Goal: Task Accomplishment & Management: Complete application form

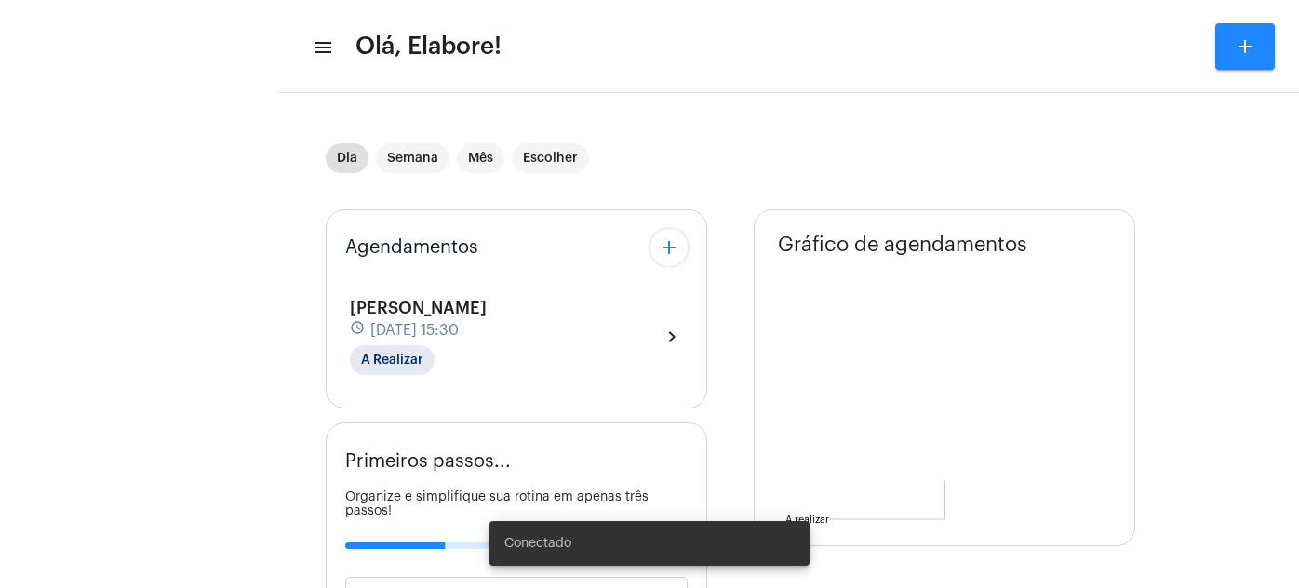
type input "[URL][DOMAIN_NAME]"
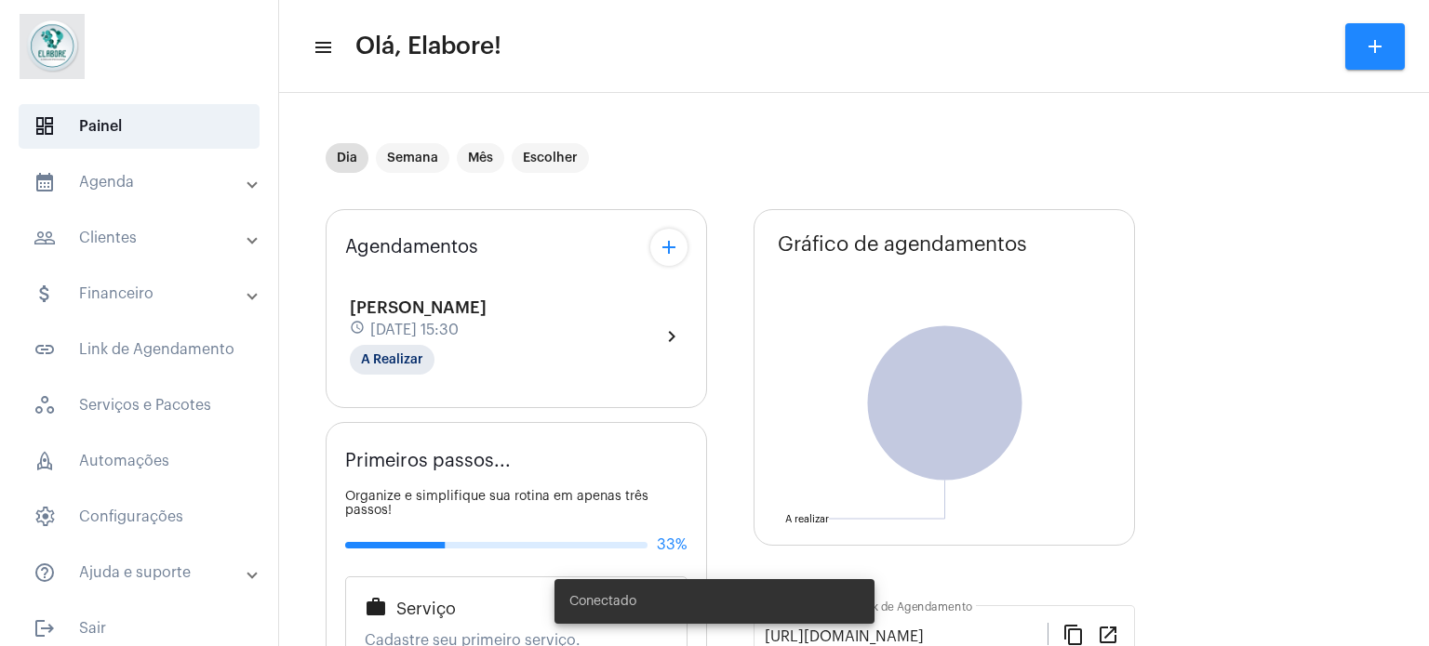
click at [1298, 39] on button "add" at bounding box center [1375, 46] width 60 height 47
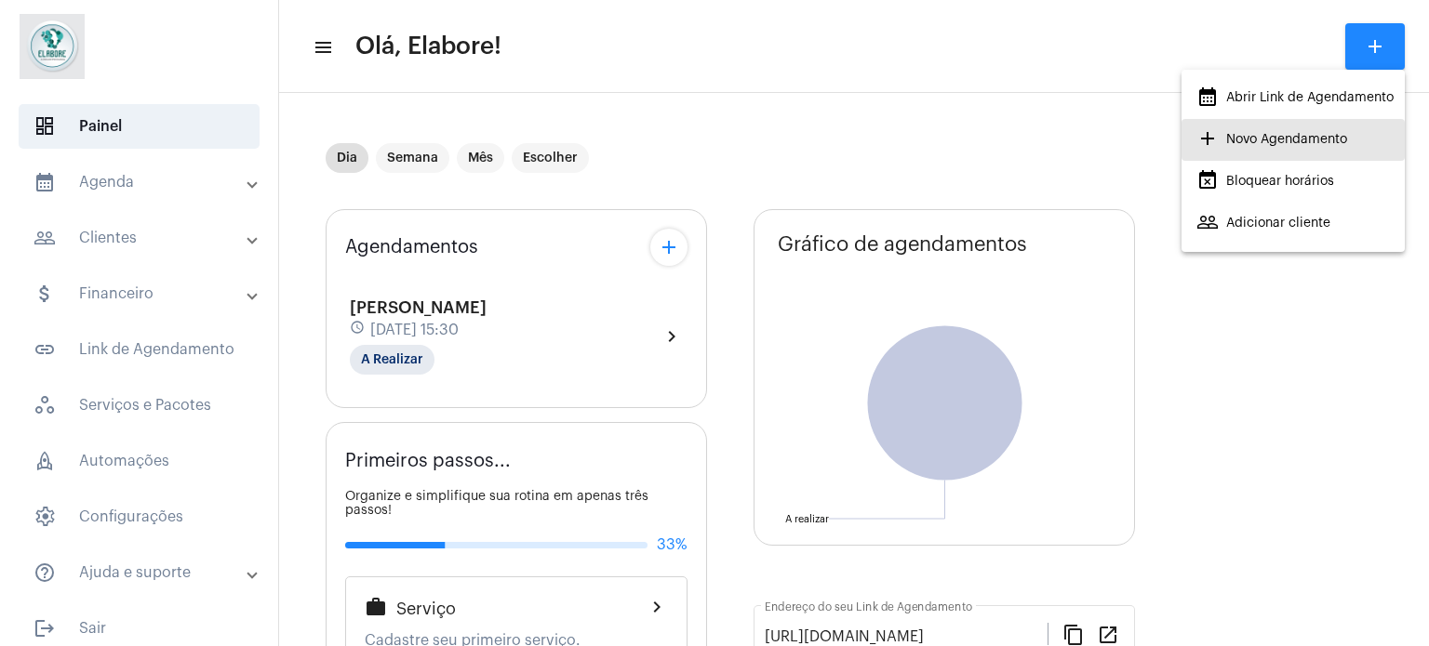
click at [1254, 140] on span "add Novo Agendamento" at bounding box center [1271, 139] width 151 height 33
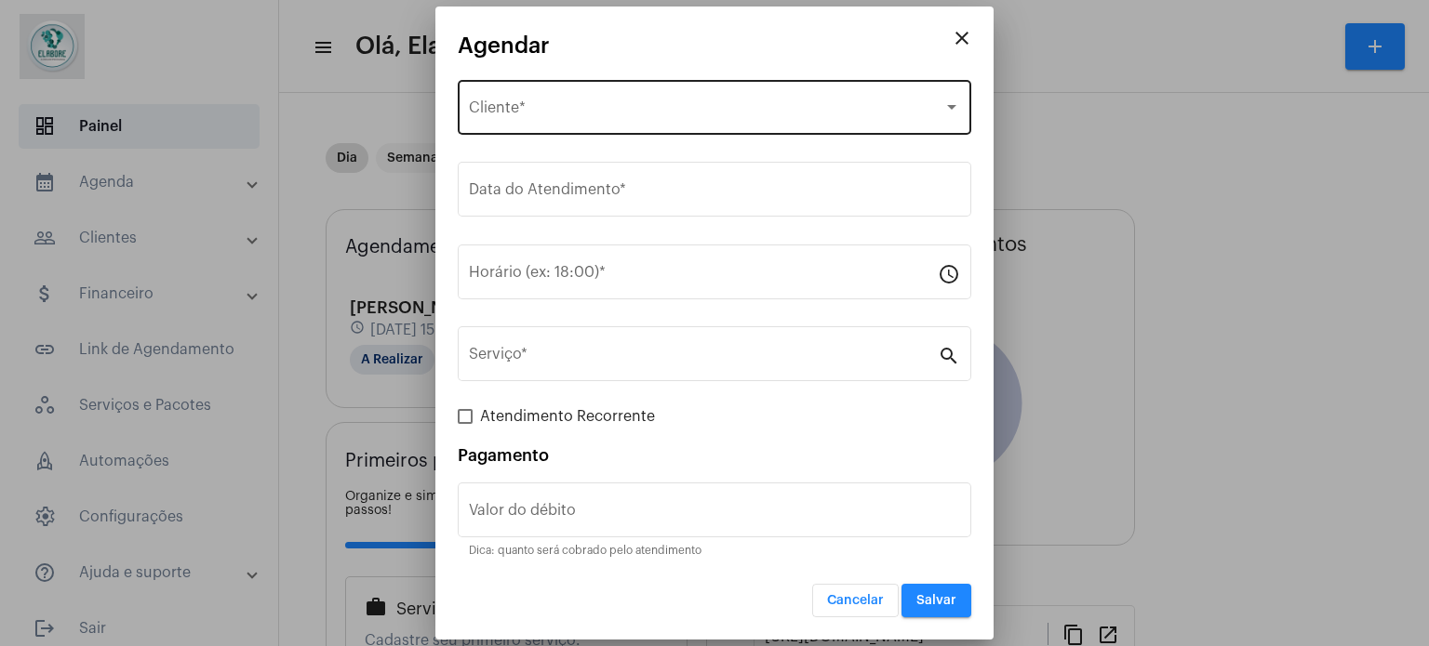
click at [616, 121] on div "Selecione o Cliente Cliente *" at bounding box center [714, 105] width 491 height 59
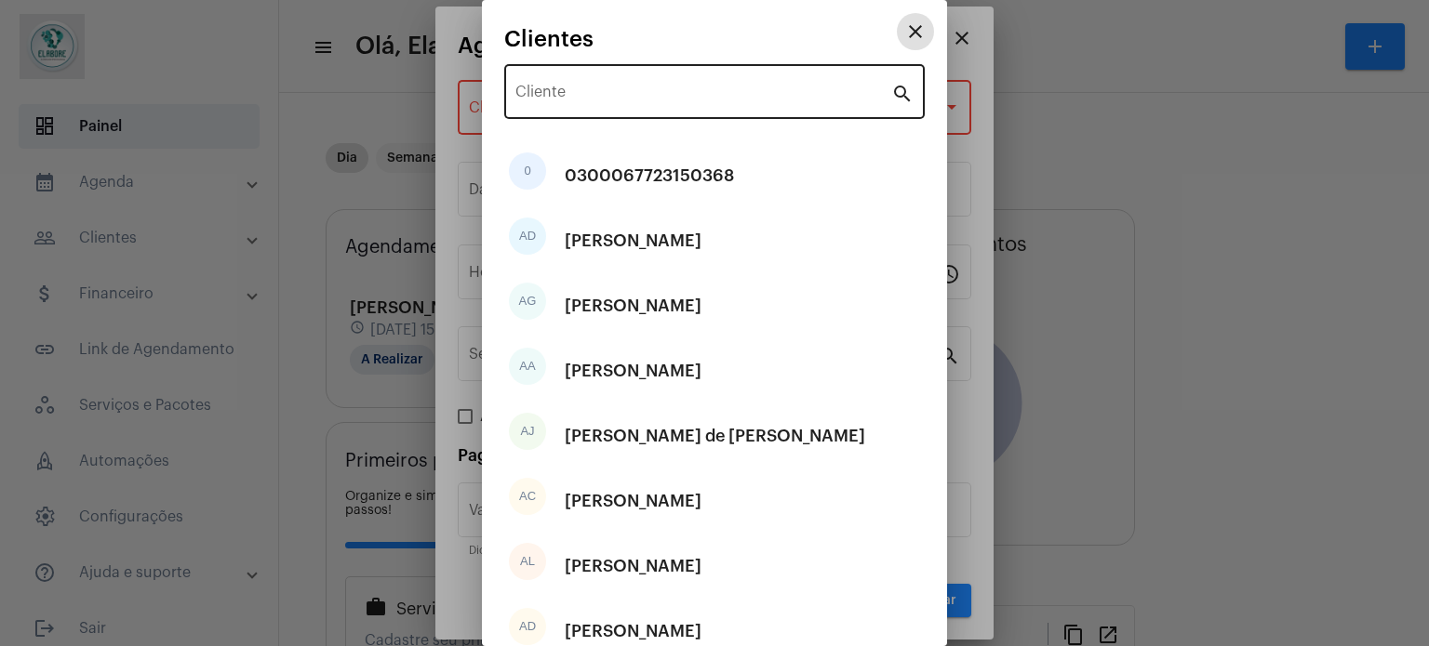
click at [666, 94] on input "Cliente" at bounding box center [703, 95] width 376 height 17
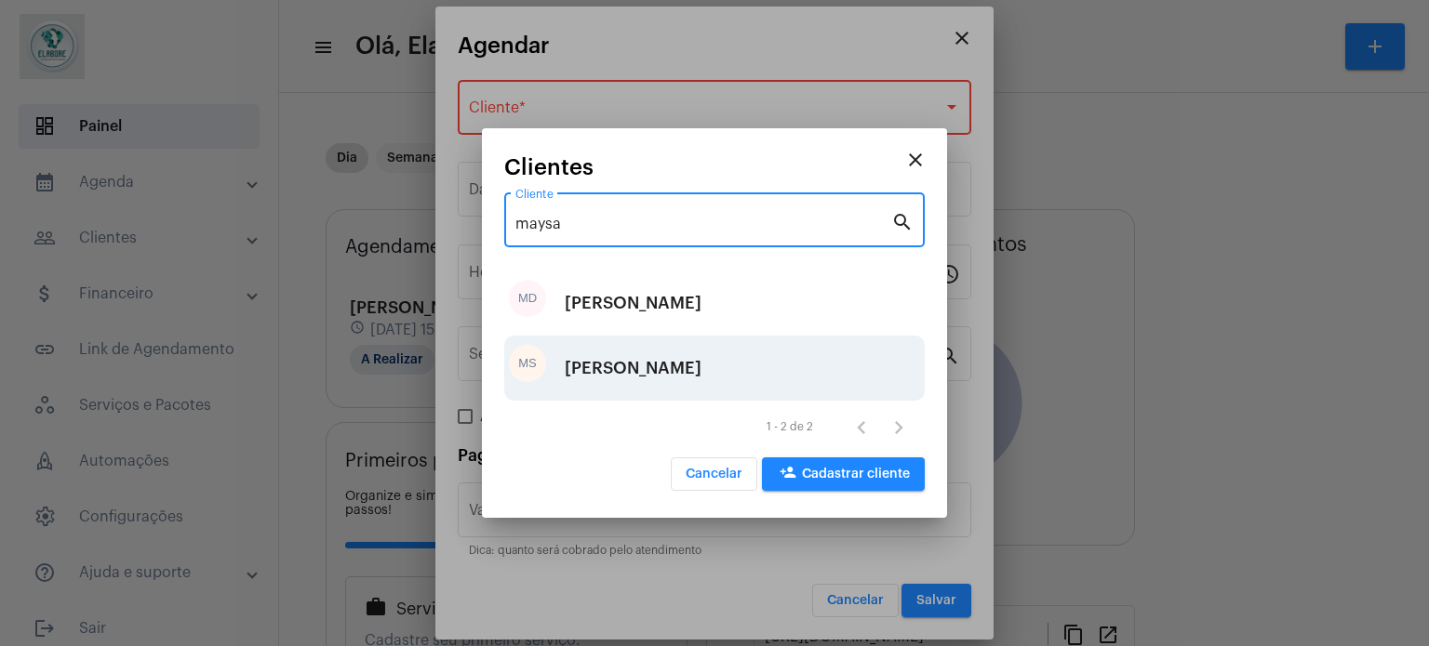
type input "maysa"
click at [606, 370] on div "[PERSON_NAME]" at bounding box center [633, 368] width 137 height 56
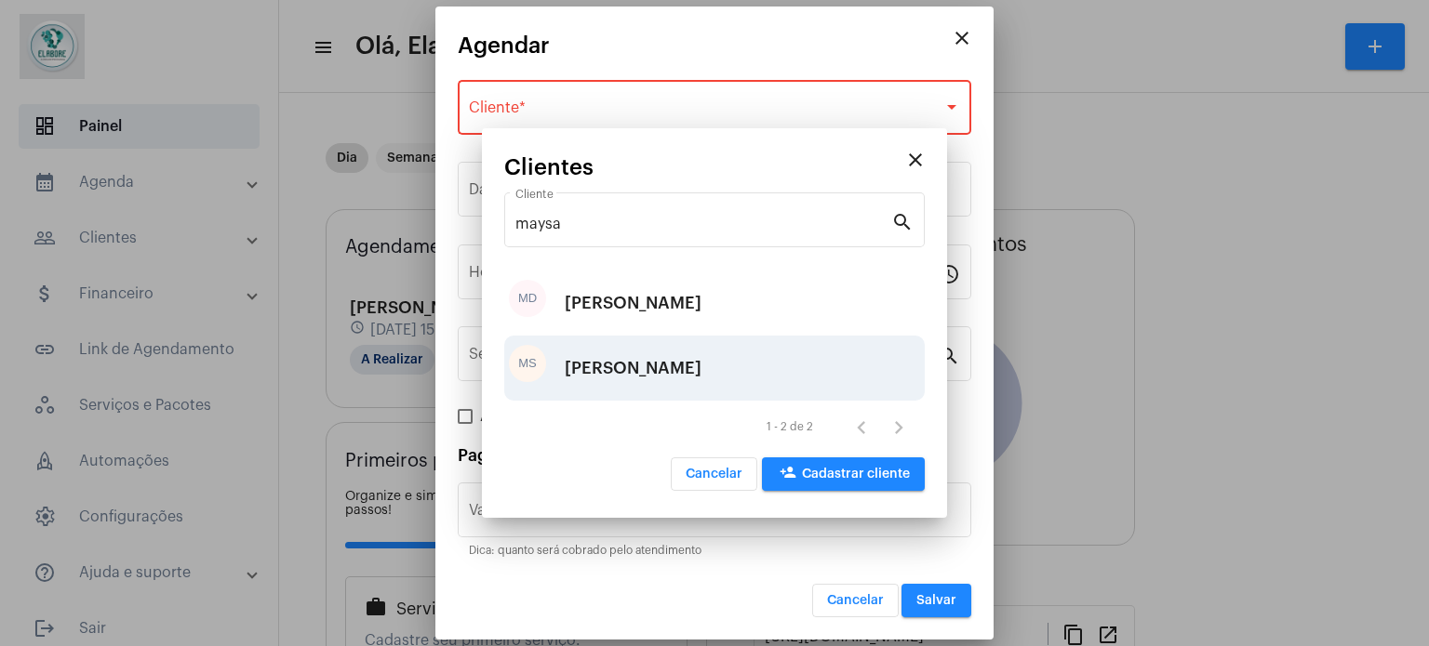
type input "R$"
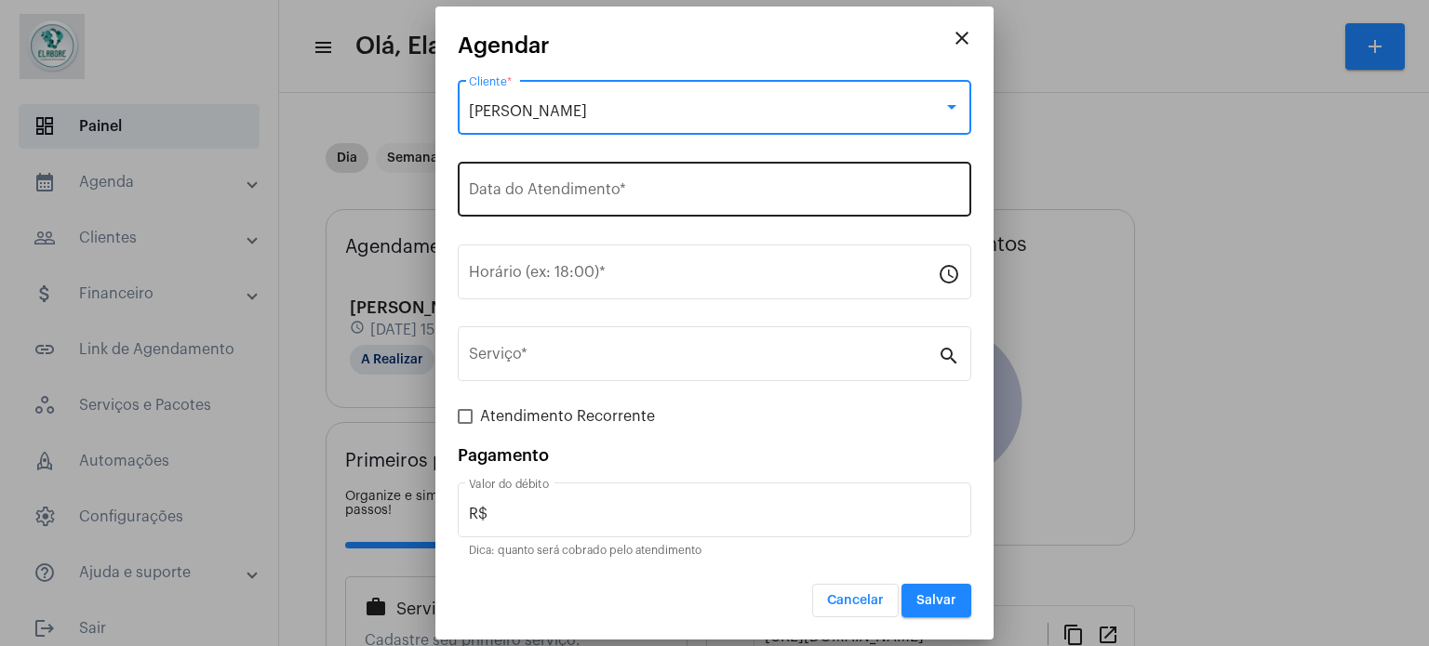
click at [641, 205] on div "Data do Atendimento *" at bounding box center [714, 187] width 491 height 59
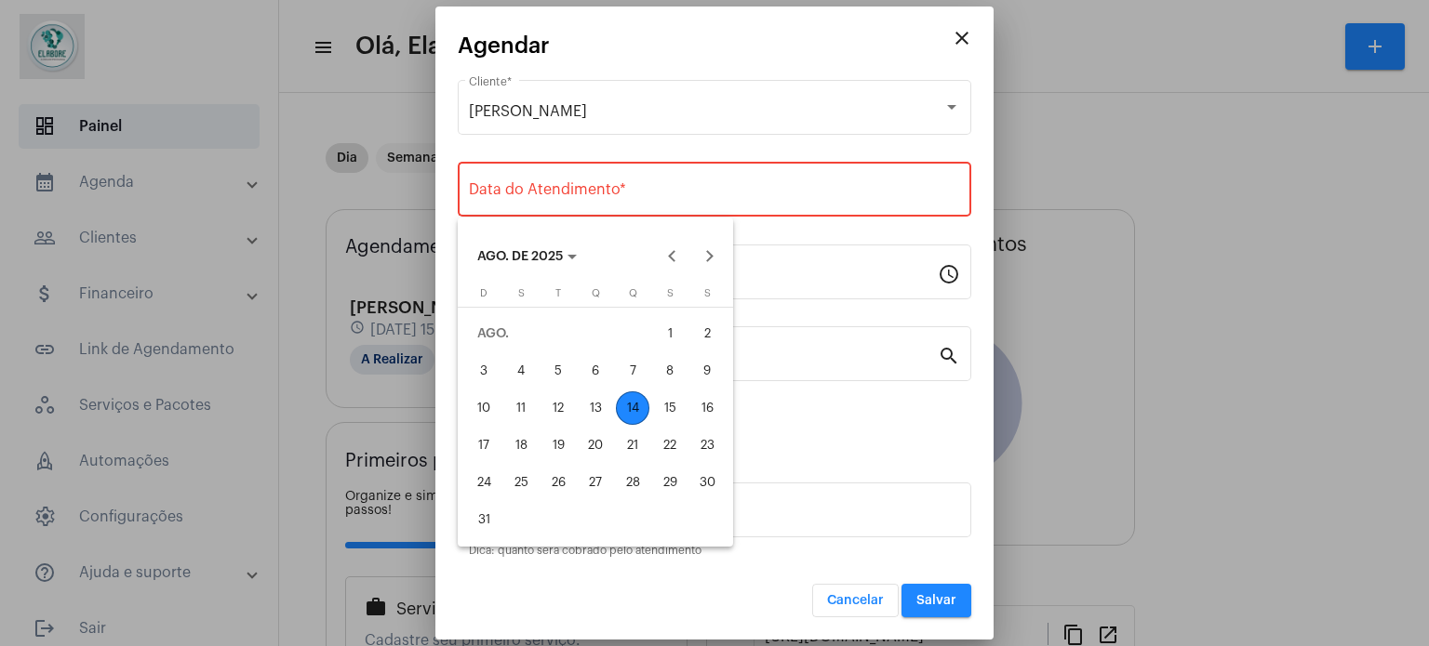
click at [626, 404] on div "14" at bounding box center [632, 408] width 33 height 33
type input "[DATE]"
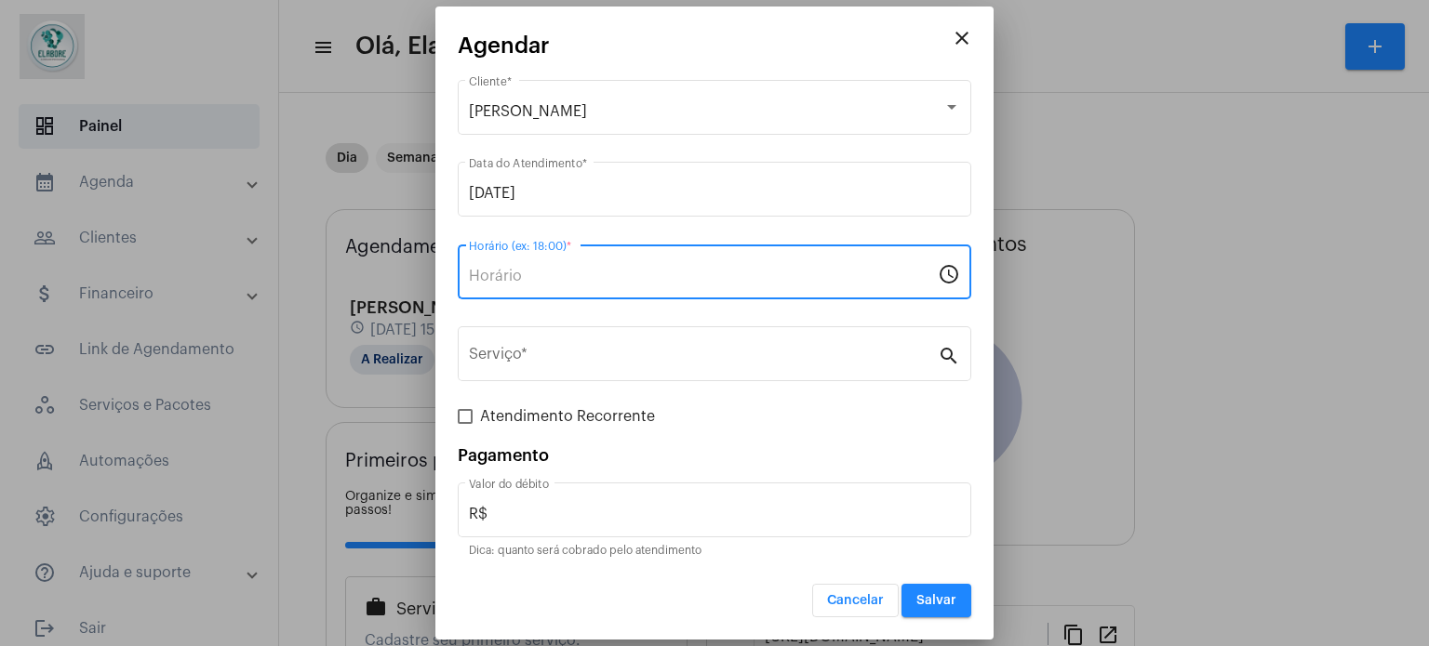
click at [590, 273] on input "Horário (ex: 18:00) *" at bounding box center [703, 276] width 469 height 17
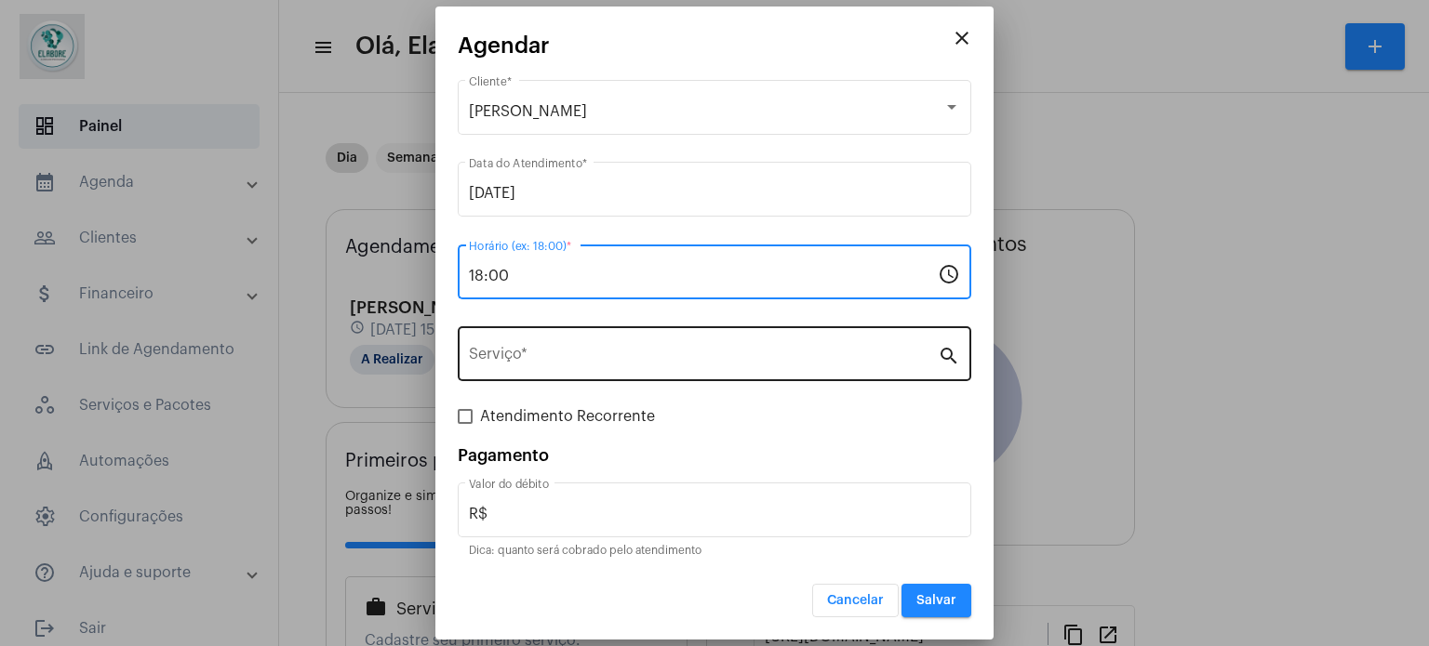
type input "18:00"
click at [626, 359] on input "Serviço *" at bounding box center [703, 358] width 469 height 17
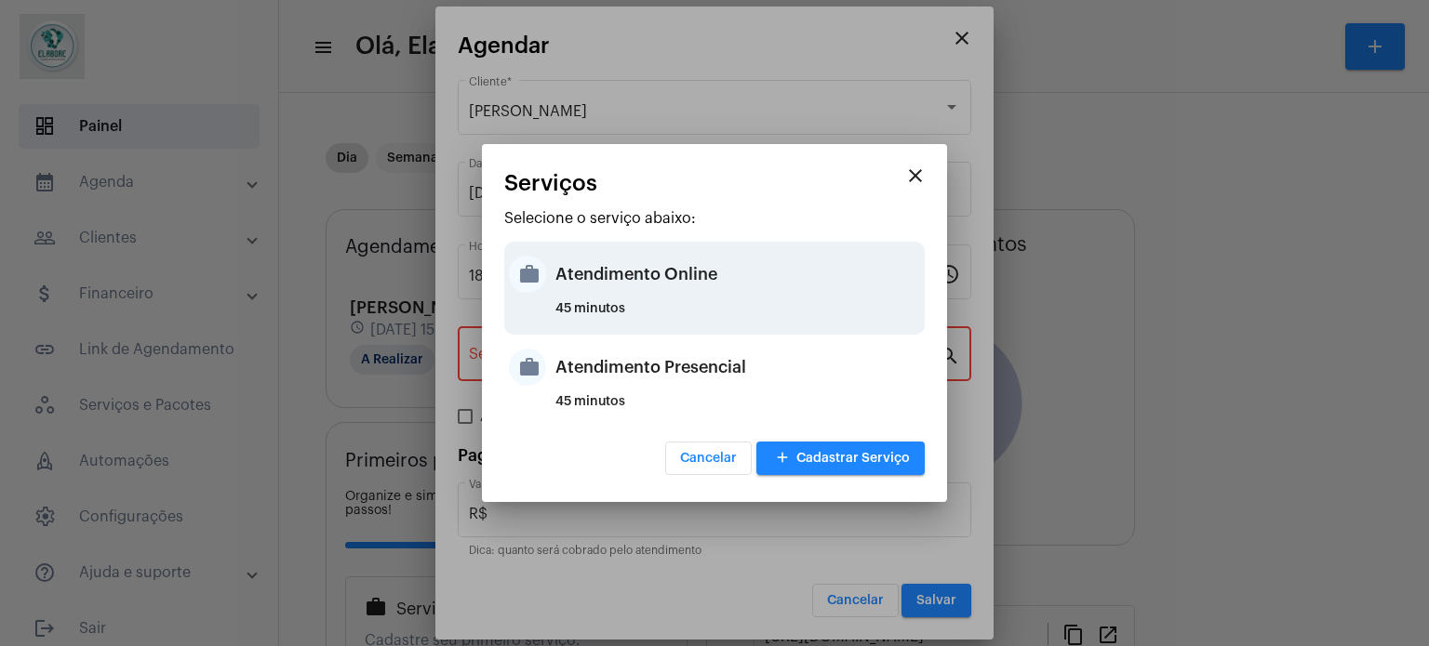
click at [597, 307] on div "45 minutos" at bounding box center [737, 316] width 365 height 28
type input "Atendimento Online"
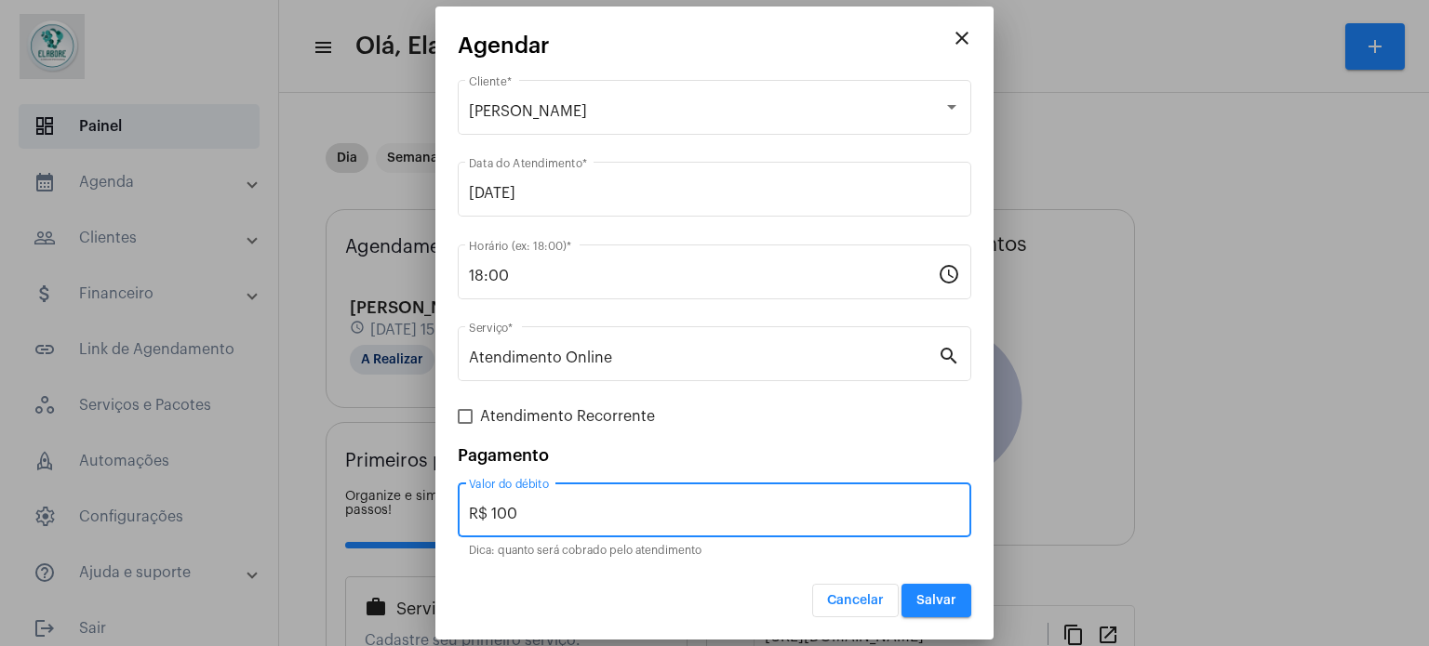
drag, startPoint x: 566, startPoint y: 516, endPoint x: 424, endPoint y: 523, distance: 141.5
click at [424, 523] on div "close [PERSON_NAME] Cliente * [DATE] Data do Atendimento * 18:00 Horário (ex: 1…" at bounding box center [714, 323] width 1429 height 646
type input "R$ 0"
click at [919, 587] on span "Salvar" at bounding box center [936, 600] width 40 height 13
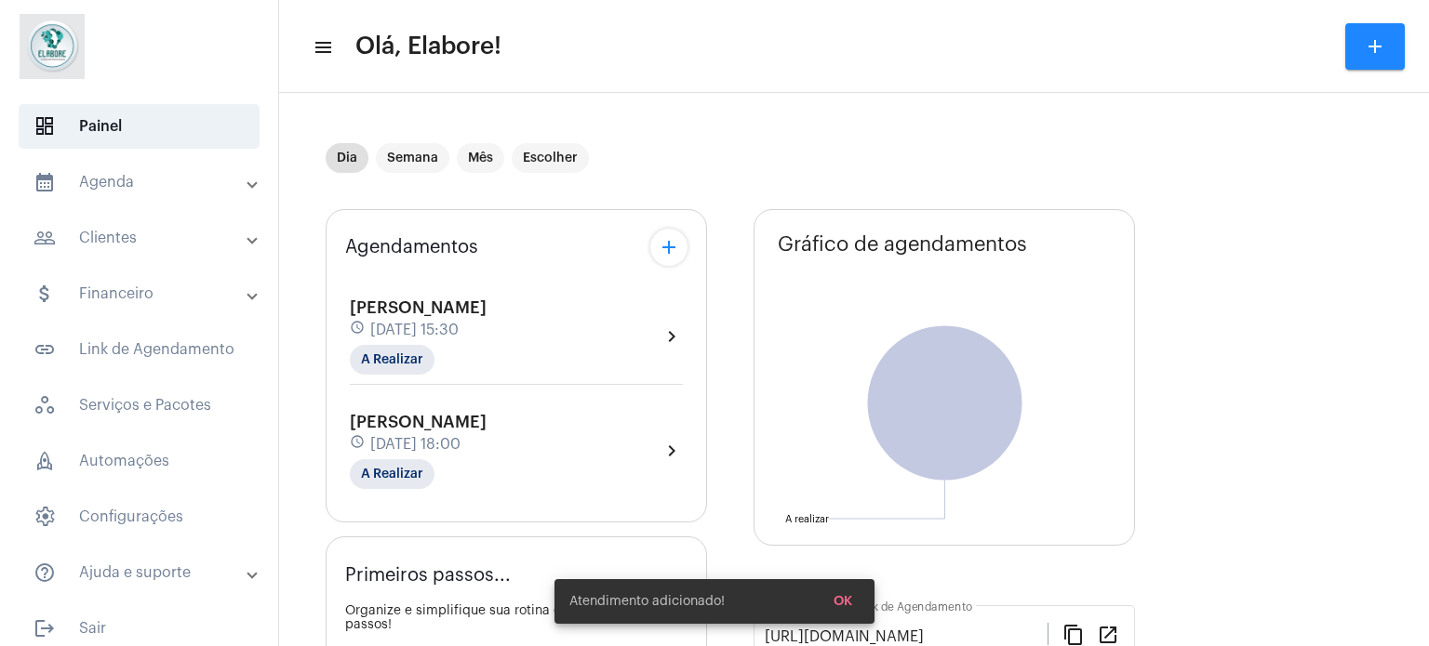
click at [486, 424] on span "[PERSON_NAME]" at bounding box center [418, 422] width 137 height 17
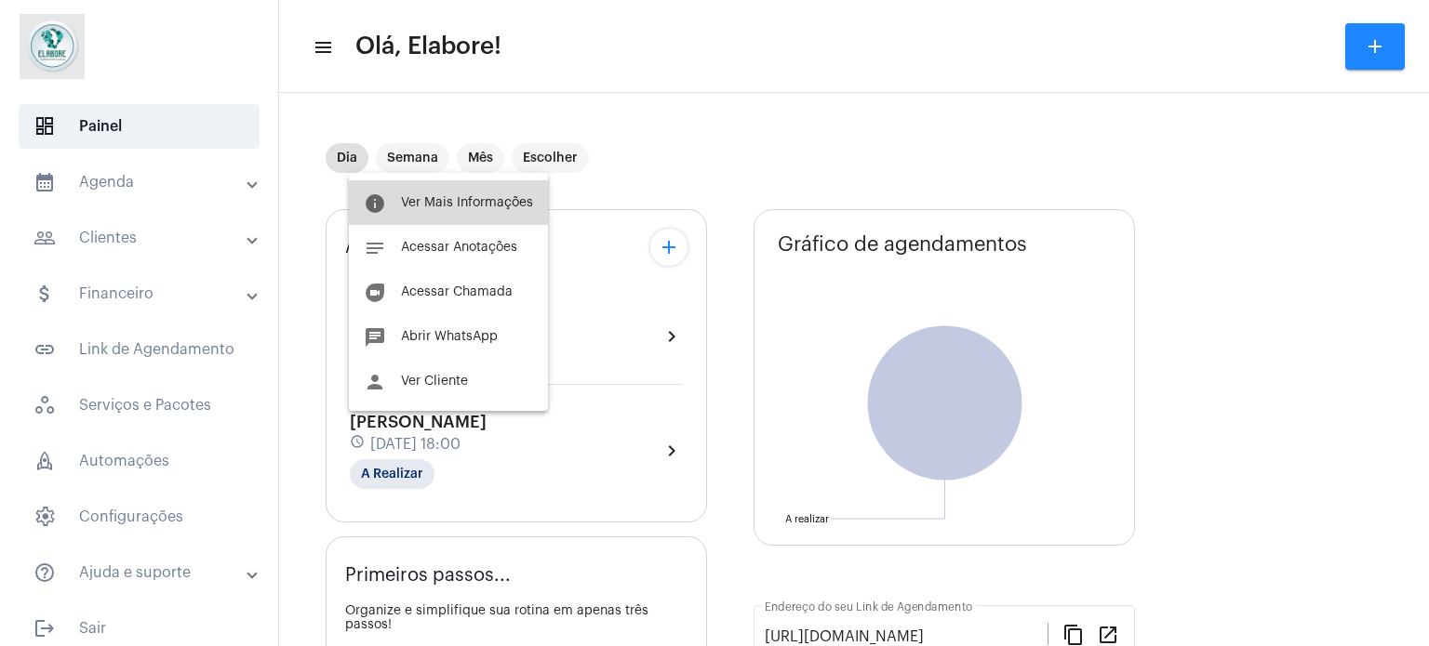
click at [467, 204] on span "Ver Mais Informações" at bounding box center [467, 202] width 132 height 13
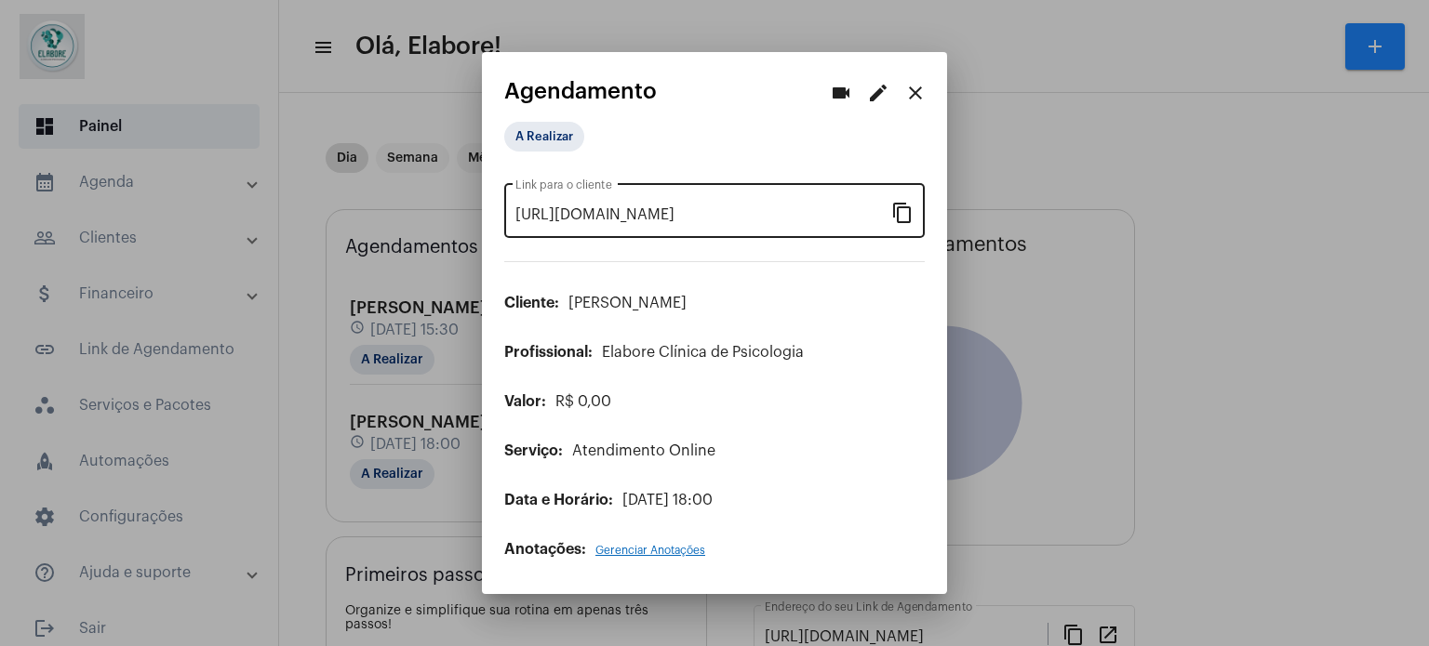
click at [898, 211] on mat-icon "content_copy" at bounding box center [902, 212] width 22 height 22
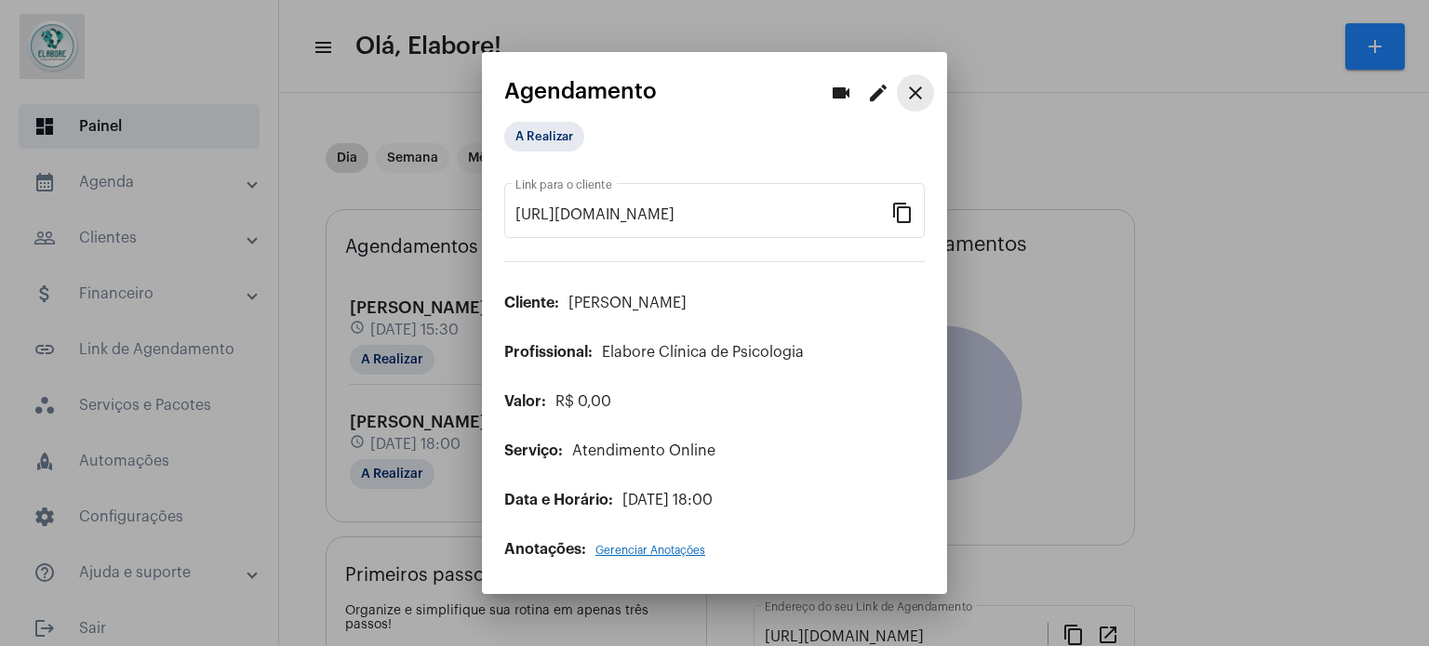
click at [915, 97] on mat-icon "close" at bounding box center [915, 93] width 22 height 22
